Goal: Transaction & Acquisition: Purchase product/service

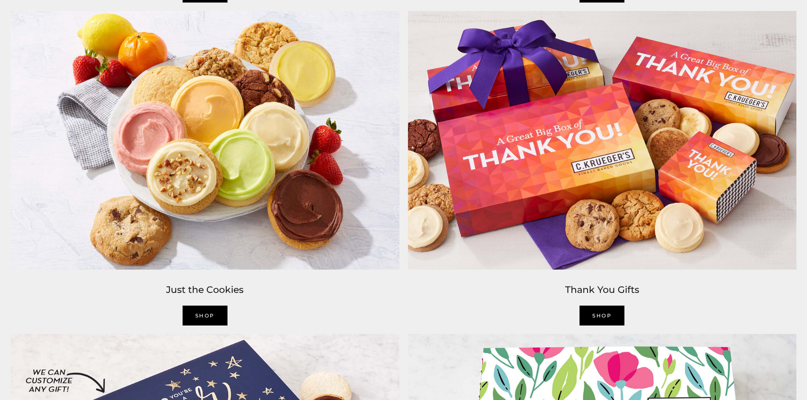
scroll to position [1441, 0]
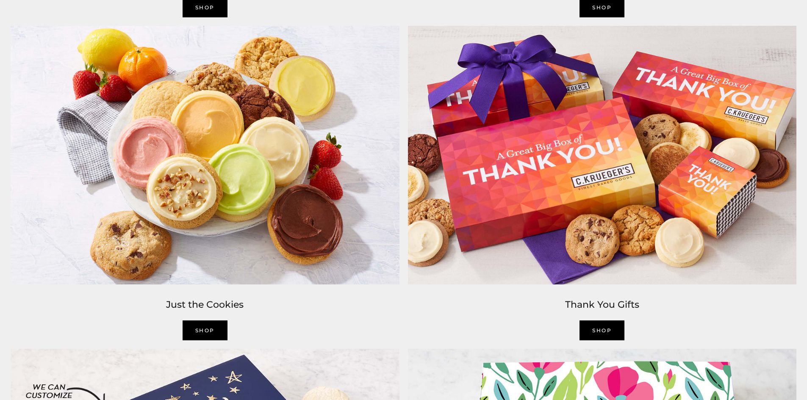
click at [609, 328] on link "shop" at bounding box center [602, 331] width 45 height 20
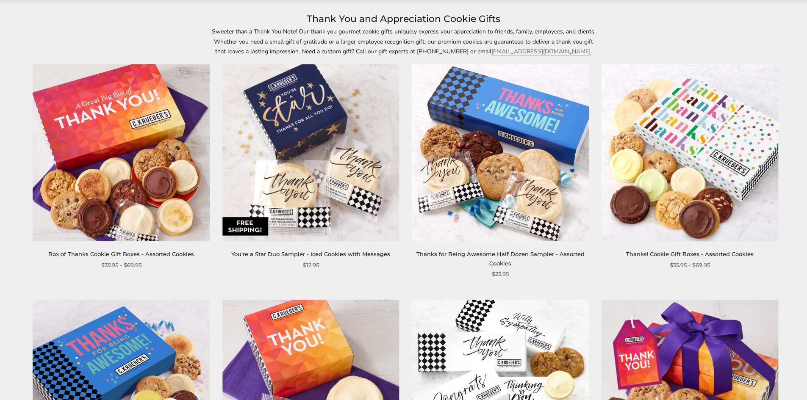
scroll to position [127, 0]
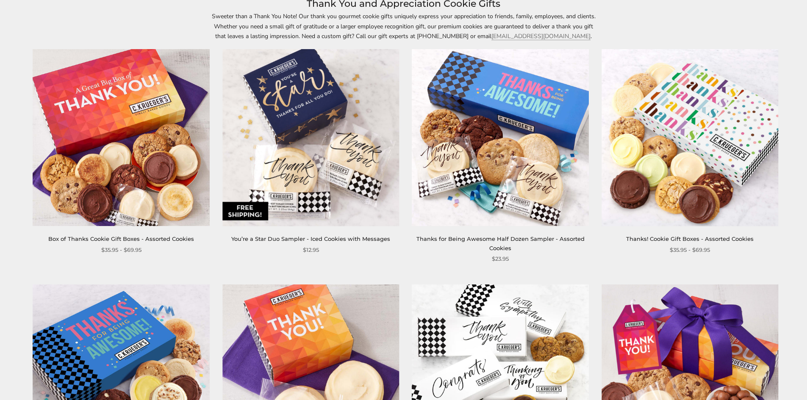
click at [665, 236] on link "Thanks! Cookie Gift Boxes - Assorted Cookies" at bounding box center [690, 239] width 128 height 7
